Goal: Transaction & Acquisition: Purchase product/service

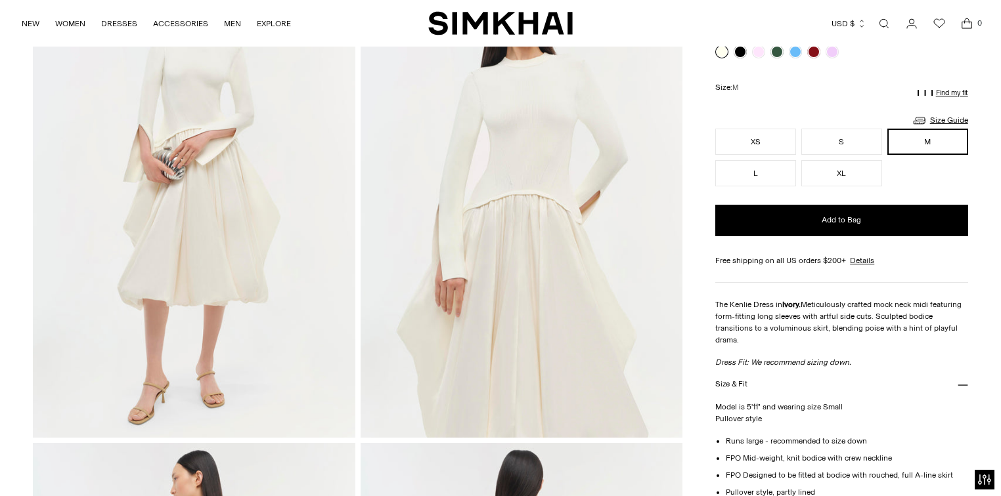
scroll to position [70, 0]
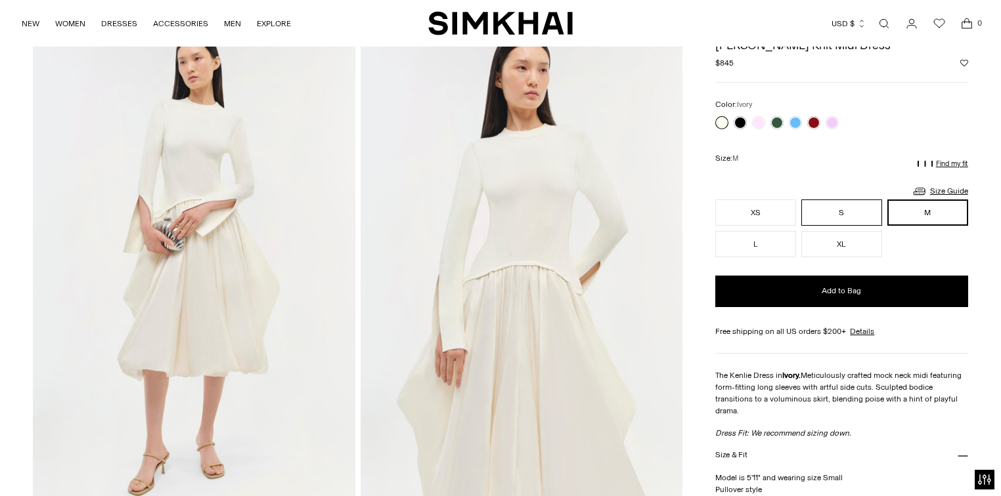
click at [848, 205] on button "S" at bounding box center [841, 213] width 81 height 26
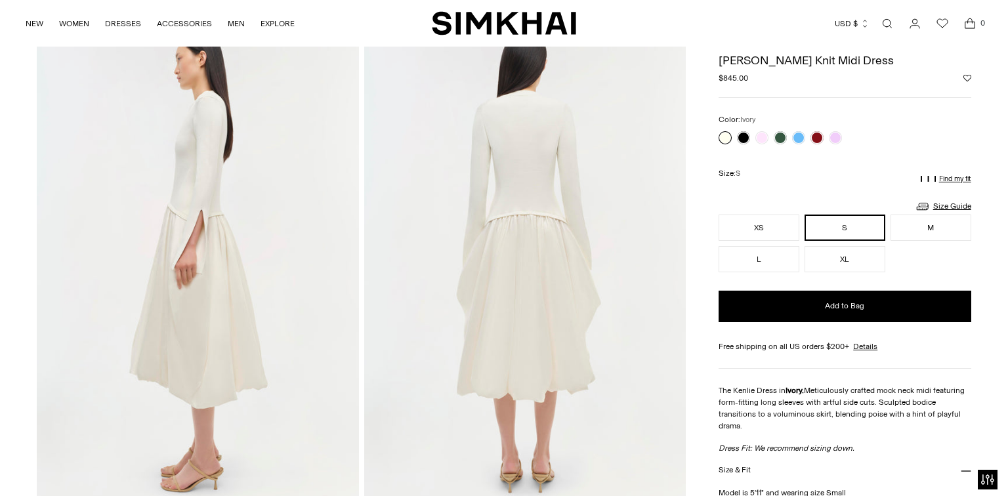
scroll to position [559, 0]
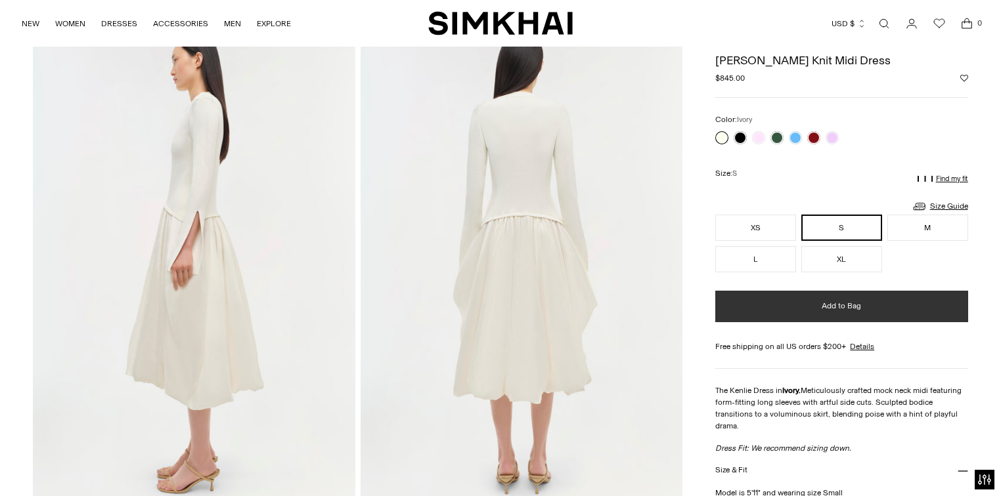
click at [840, 305] on span "Add to Bag" at bounding box center [840, 306] width 39 height 11
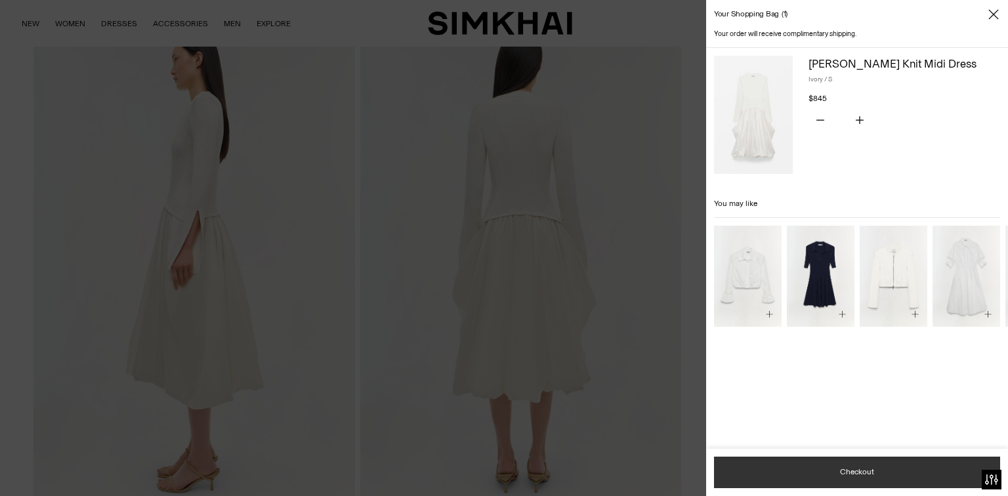
click at [808, 475] on button "Checkout" at bounding box center [857, 473] width 286 height 32
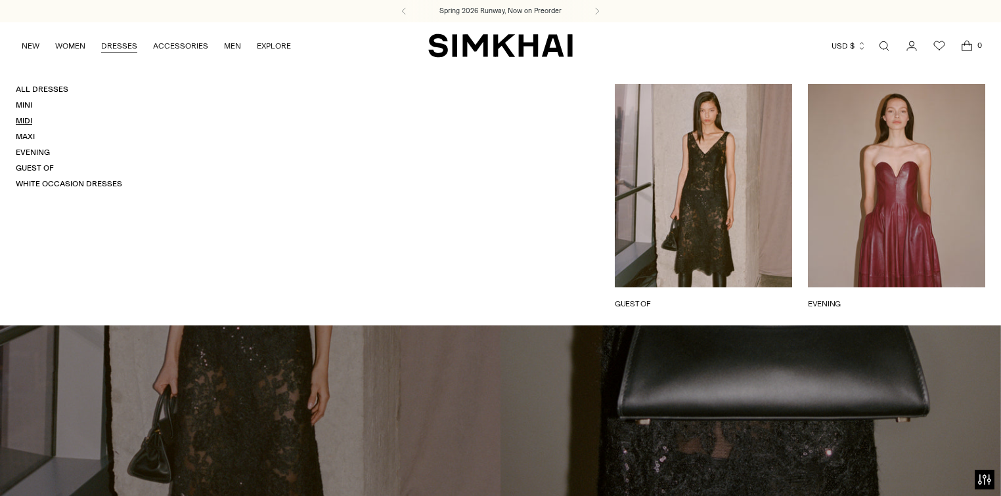
click at [20, 125] on link "Midi" at bounding box center [24, 120] width 16 height 9
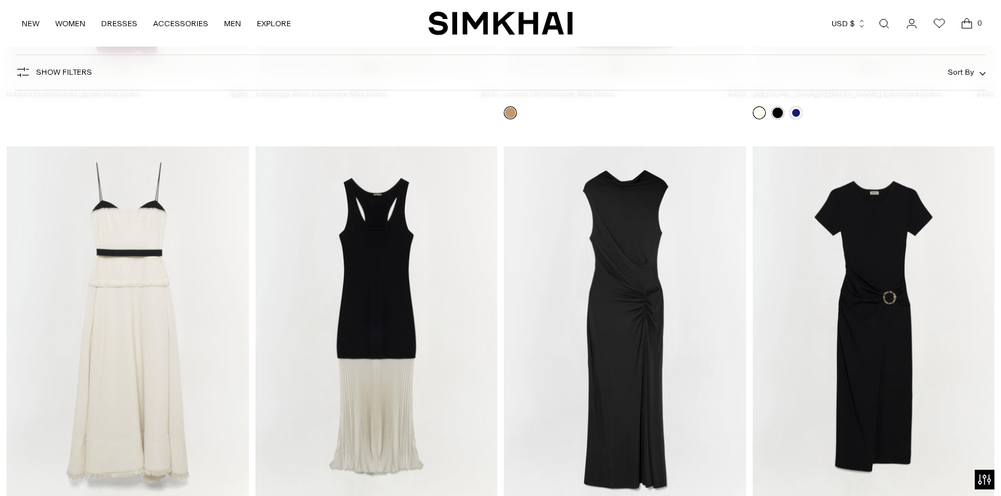
scroll to position [5253, 0]
